Goal: Navigation & Orientation: Find specific page/section

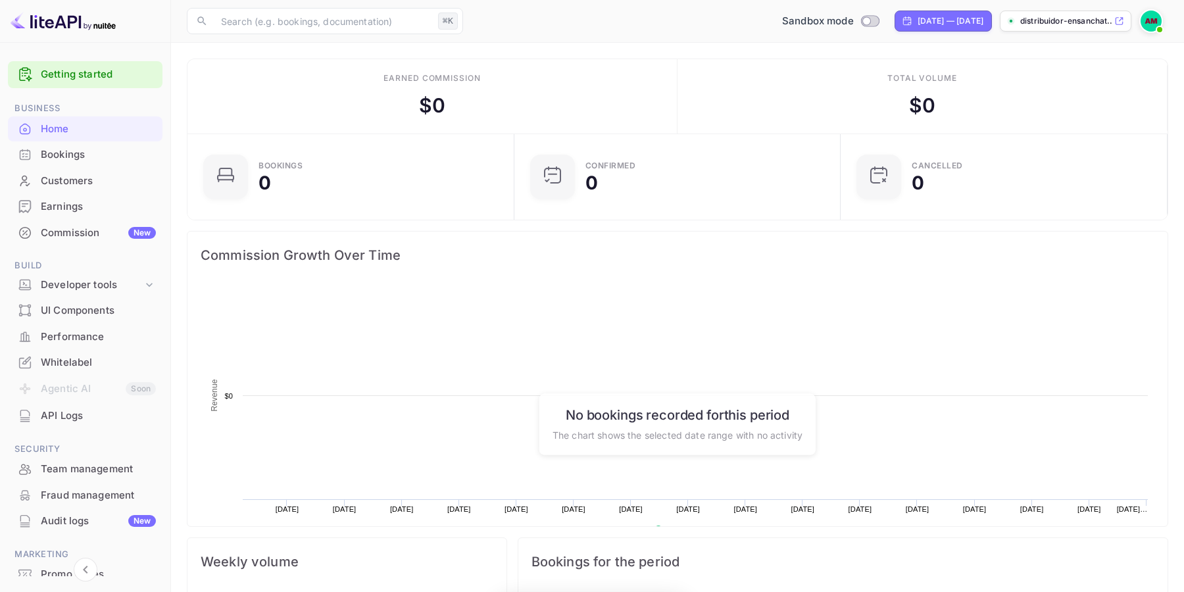
scroll to position [214, 318]
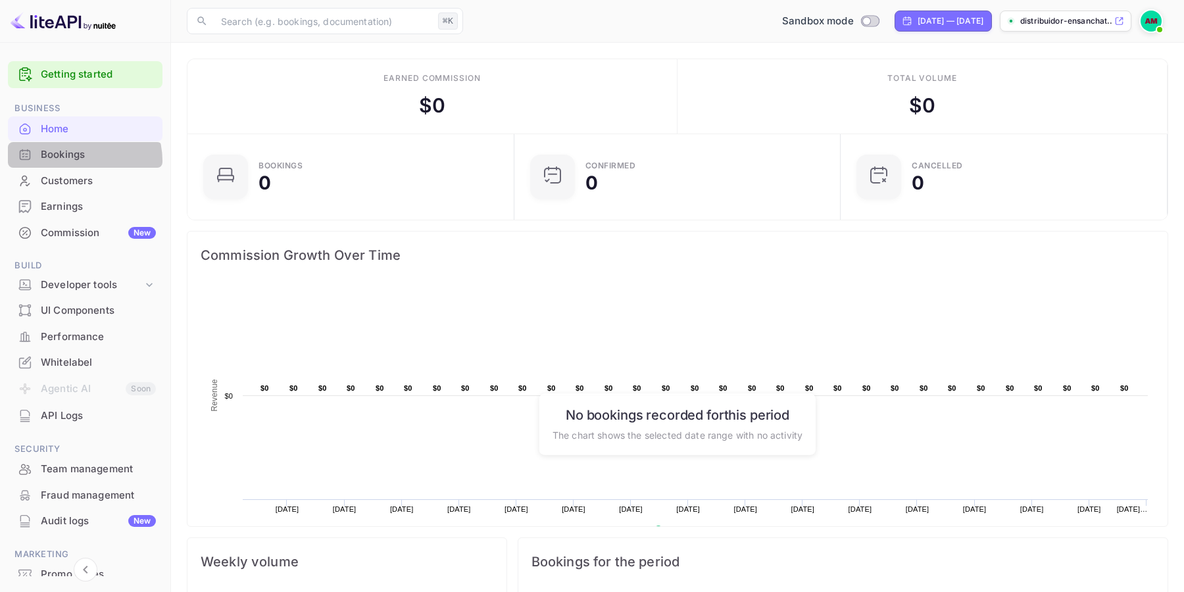
click at [82, 161] on div "Bookings" at bounding box center [98, 154] width 115 height 15
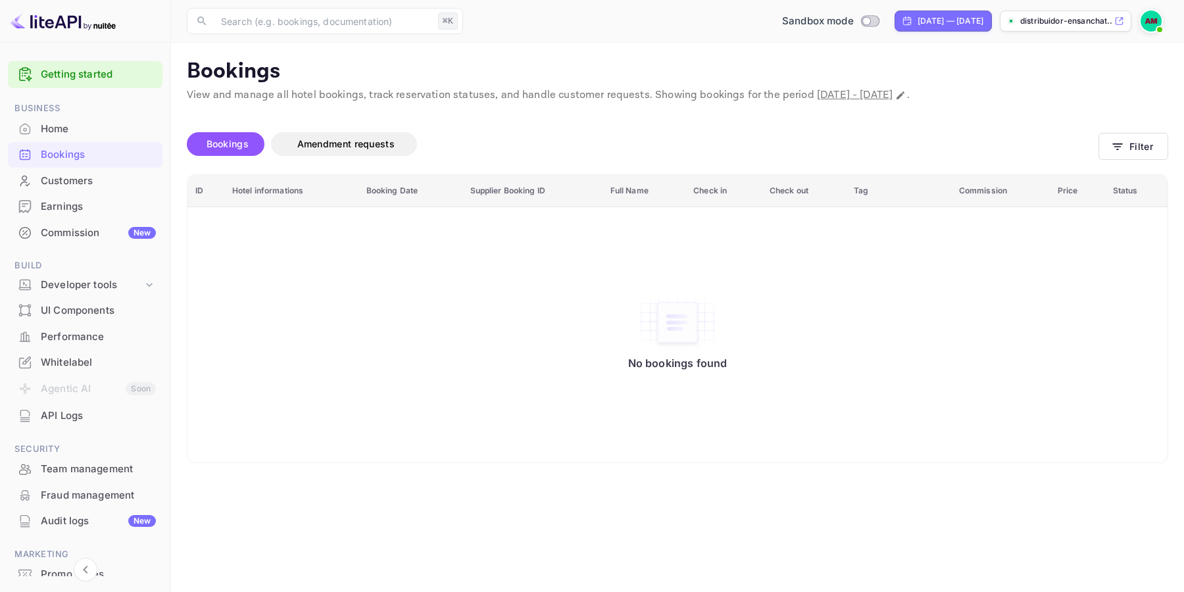
scroll to position [10, 0]
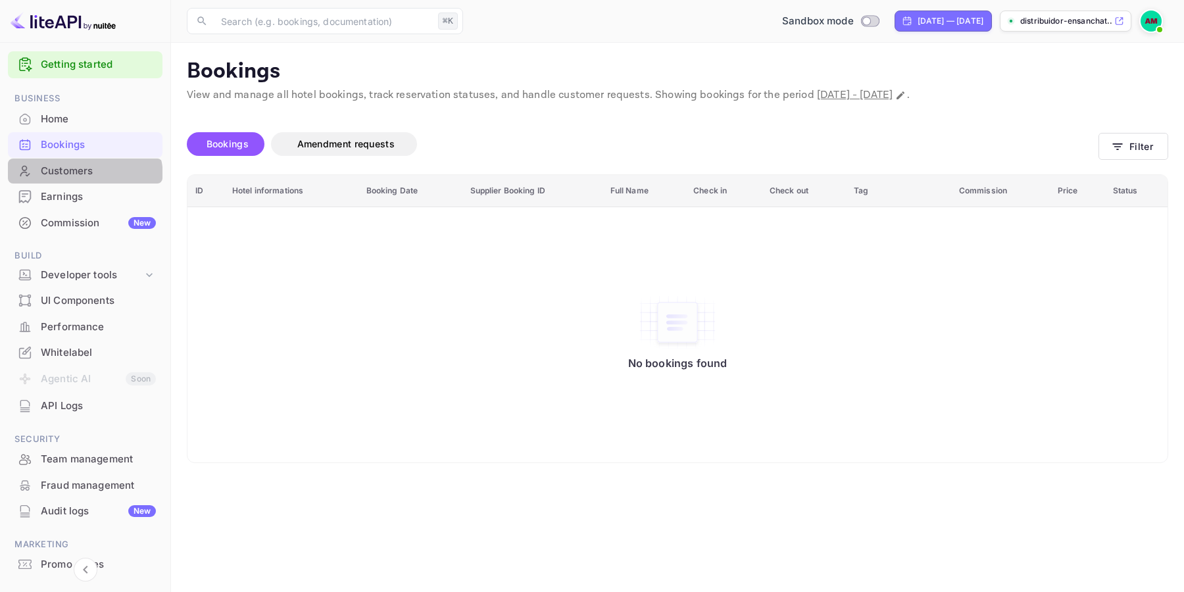
click at [80, 177] on div "Customers" at bounding box center [98, 171] width 115 height 15
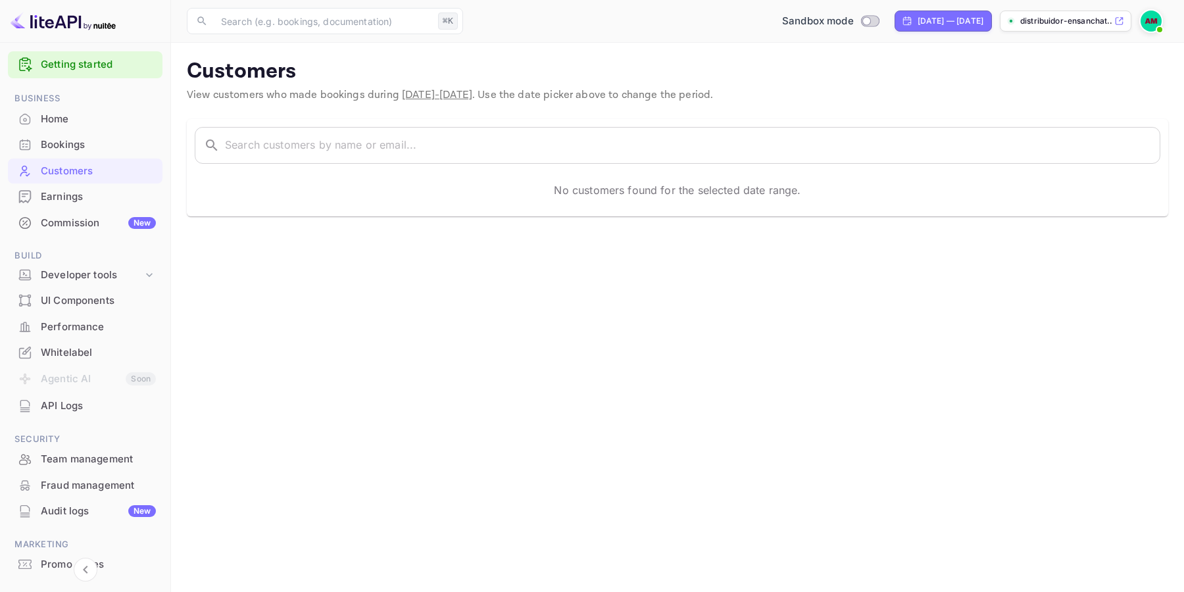
click at [80, 198] on div "Earnings" at bounding box center [98, 196] width 115 height 15
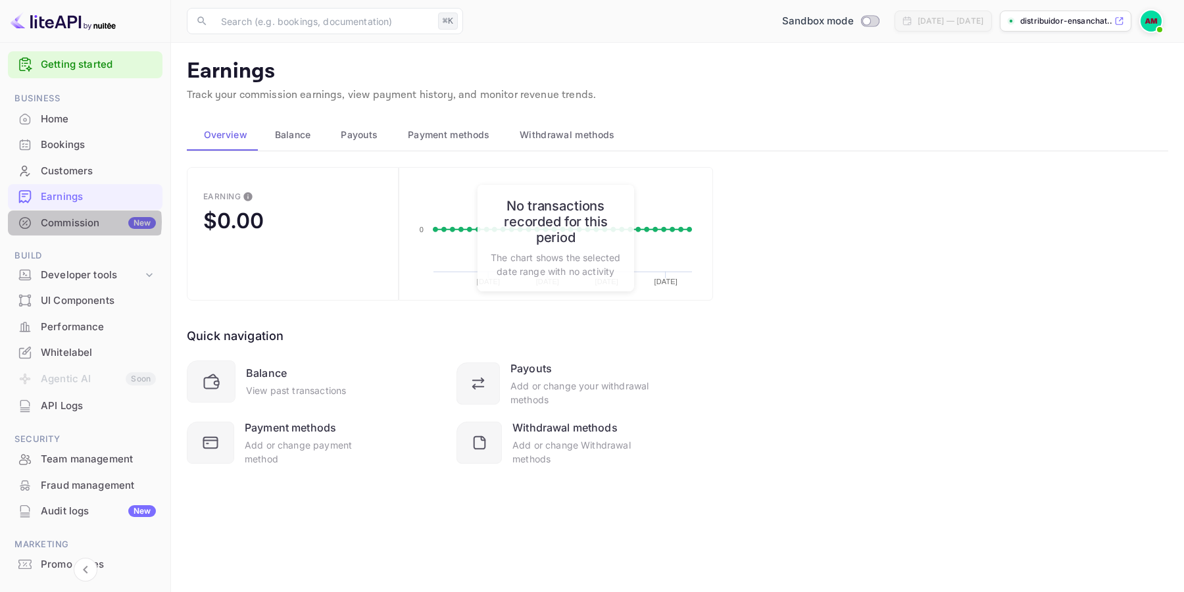
click at [80, 222] on div "Commission New" at bounding box center [98, 223] width 115 height 15
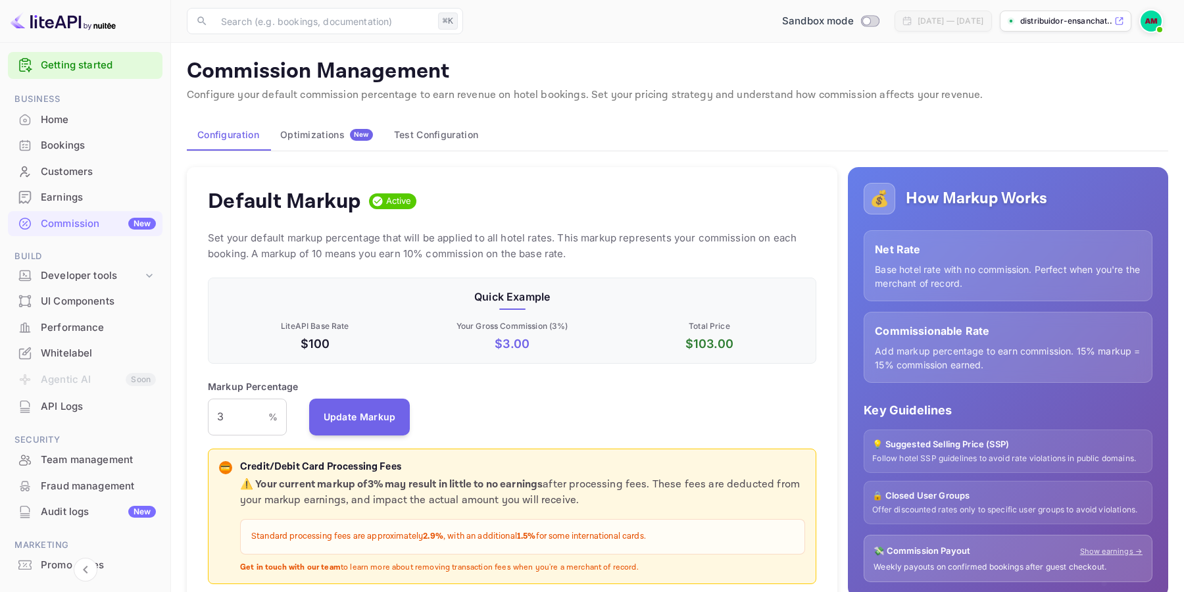
scroll to position [234, 609]
click at [78, 275] on div "Developer tools" at bounding box center [92, 275] width 102 height 15
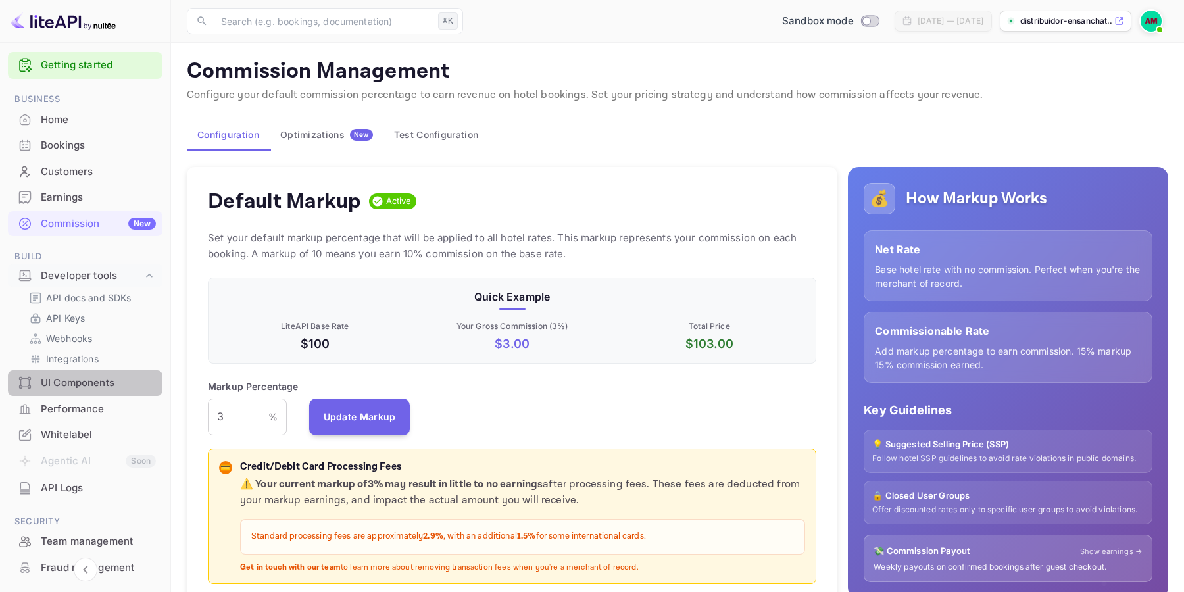
click at [91, 383] on div "UI Components" at bounding box center [98, 383] width 115 height 15
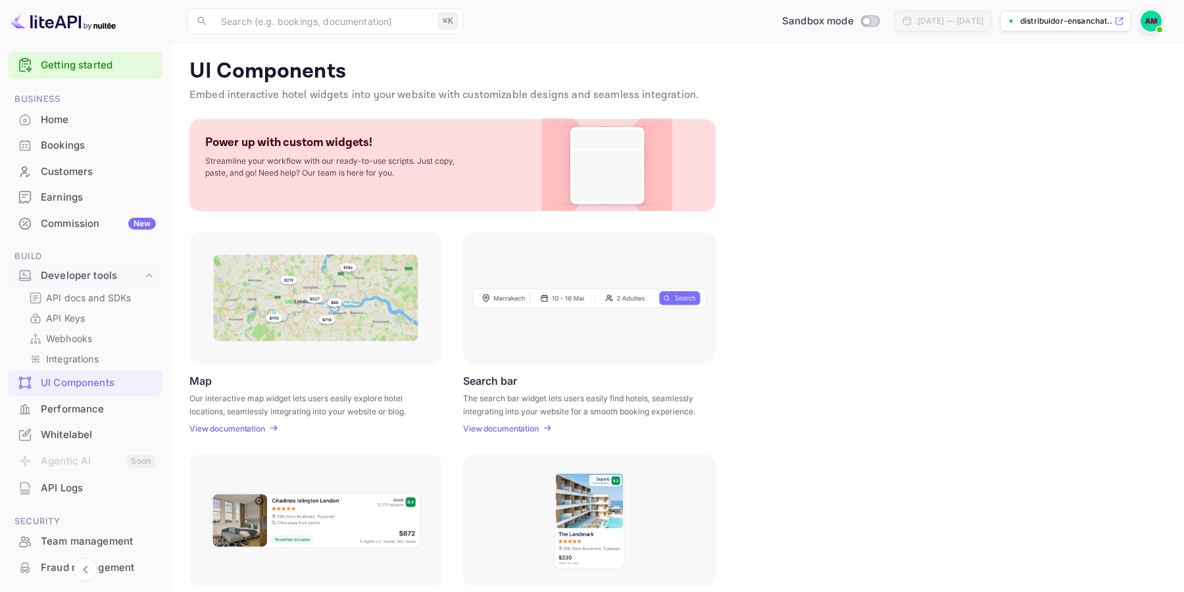
click at [88, 405] on div "Performance" at bounding box center [98, 409] width 115 height 15
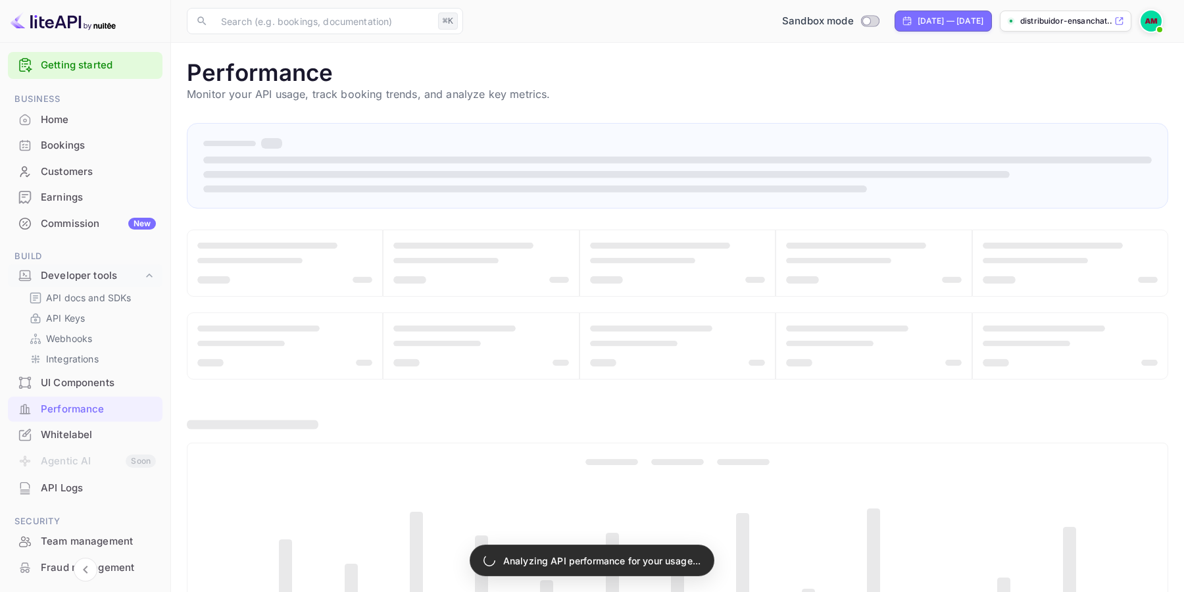
click at [66, 193] on div "Earnings" at bounding box center [98, 197] width 115 height 15
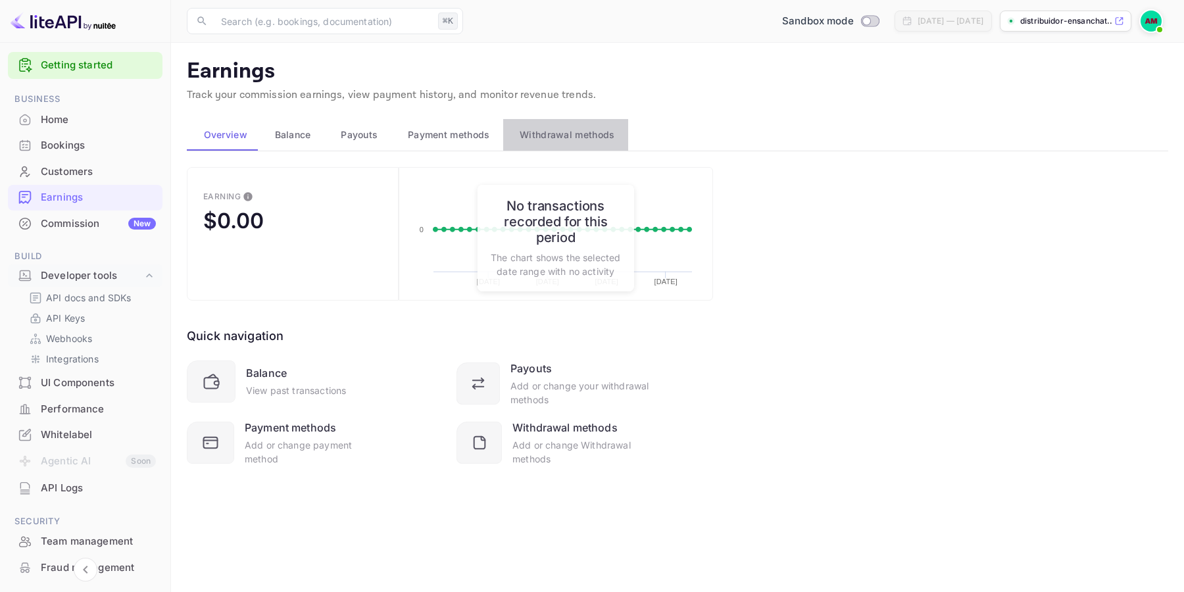
click at [536, 139] on span "Withdrawal methods" at bounding box center [567, 135] width 95 height 16
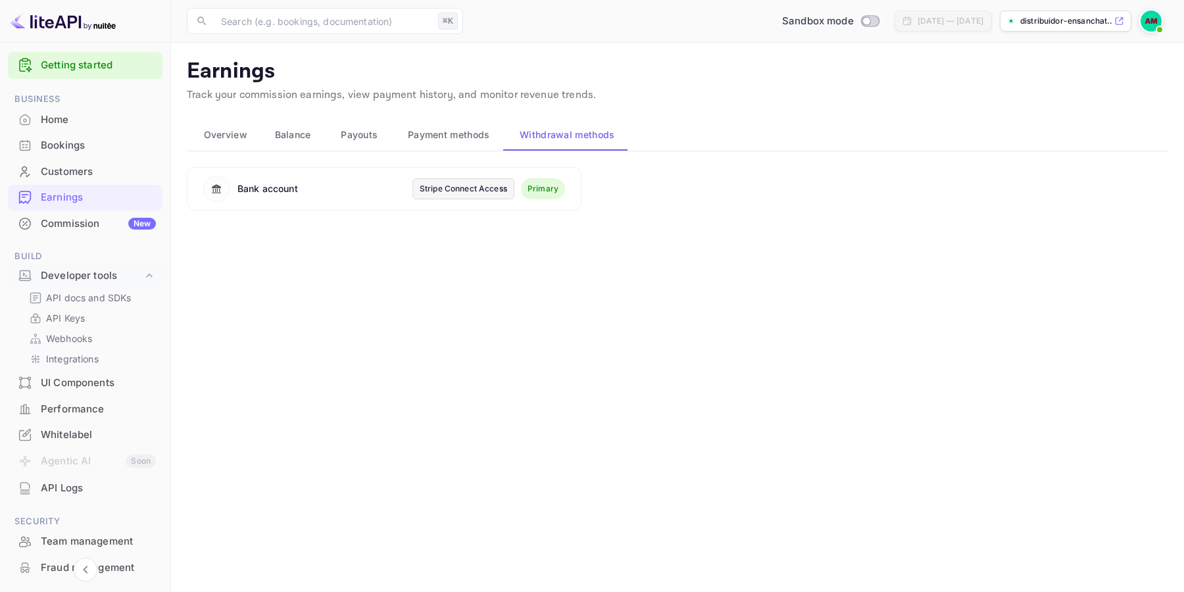
click at [482, 189] on div "Stripe Connect Access" at bounding box center [464, 189] width 88 height 12
click at [1149, 24] on img at bounding box center [1151, 21] width 21 height 21
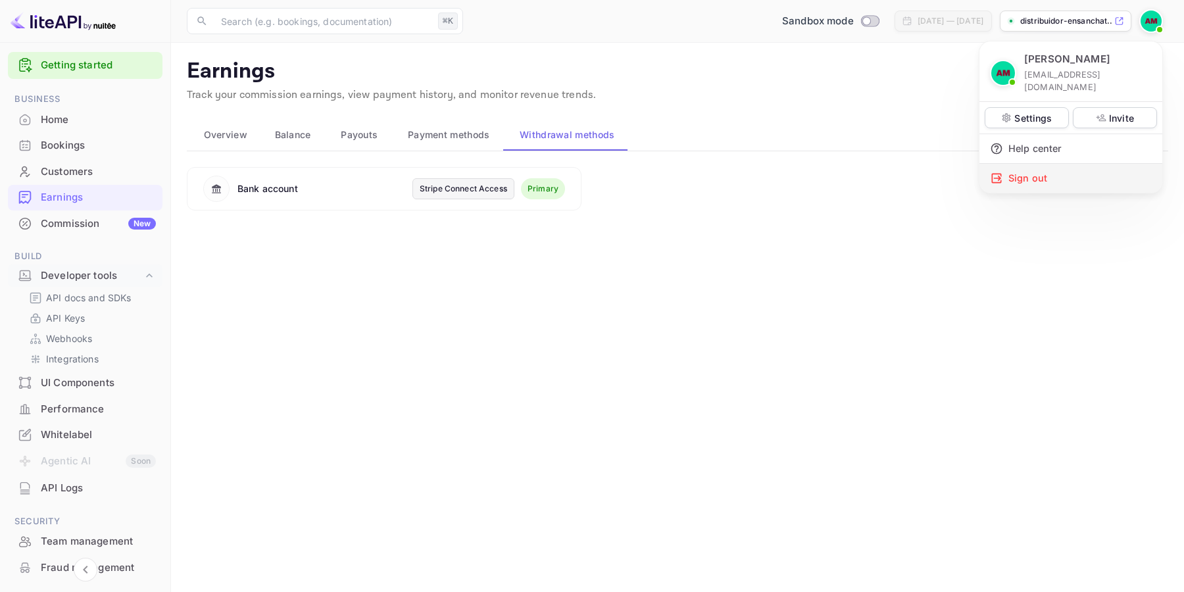
click at [1033, 168] on div "Sign out" at bounding box center [1071, 178] width 183 height 29
